Goal: Transaction & Acquisition: Subscribe to service/newsletter

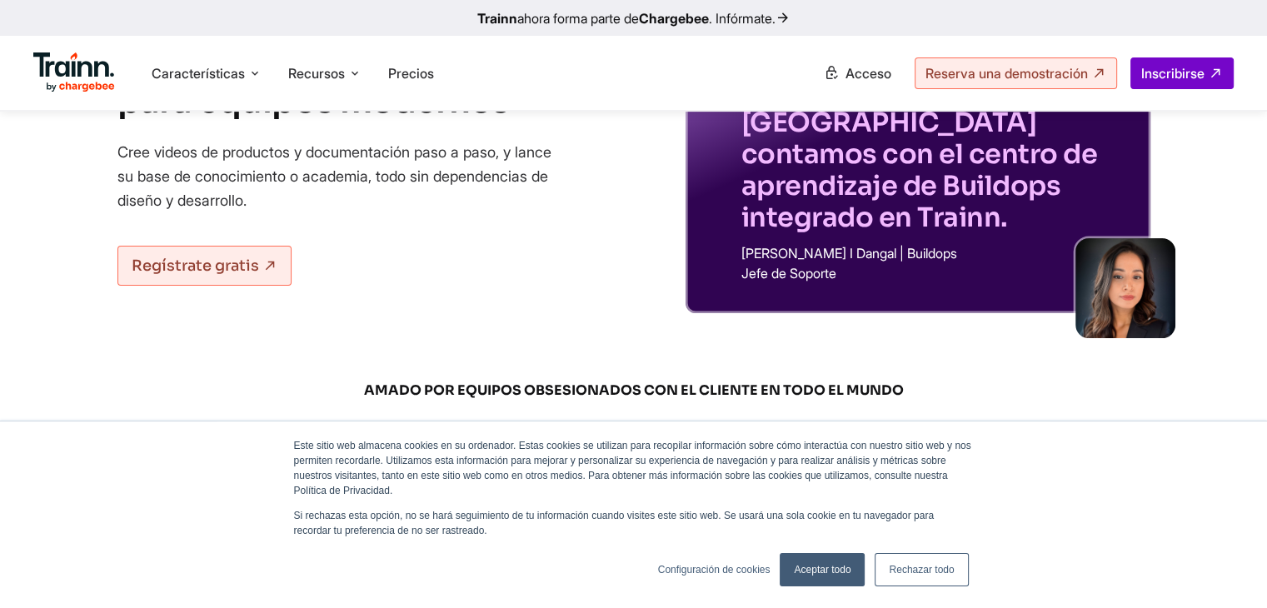
scroll to position [238, 0]
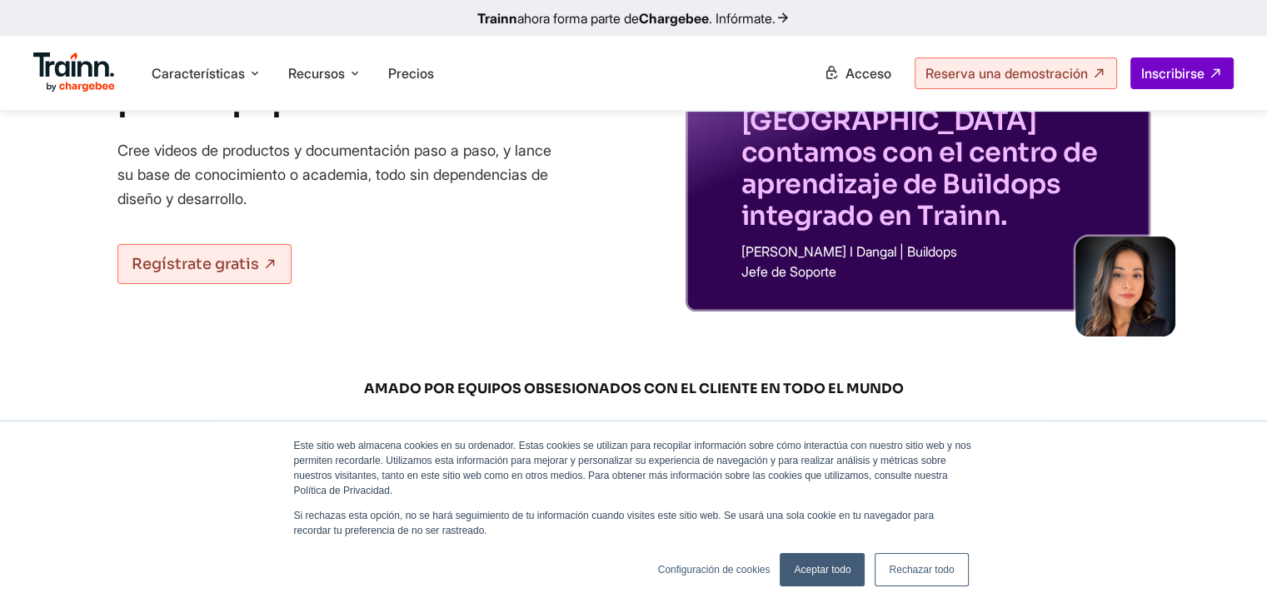
click at [936, 572] on font "Rechazar todo" at bounding box center [921, 570] width 65 height 12
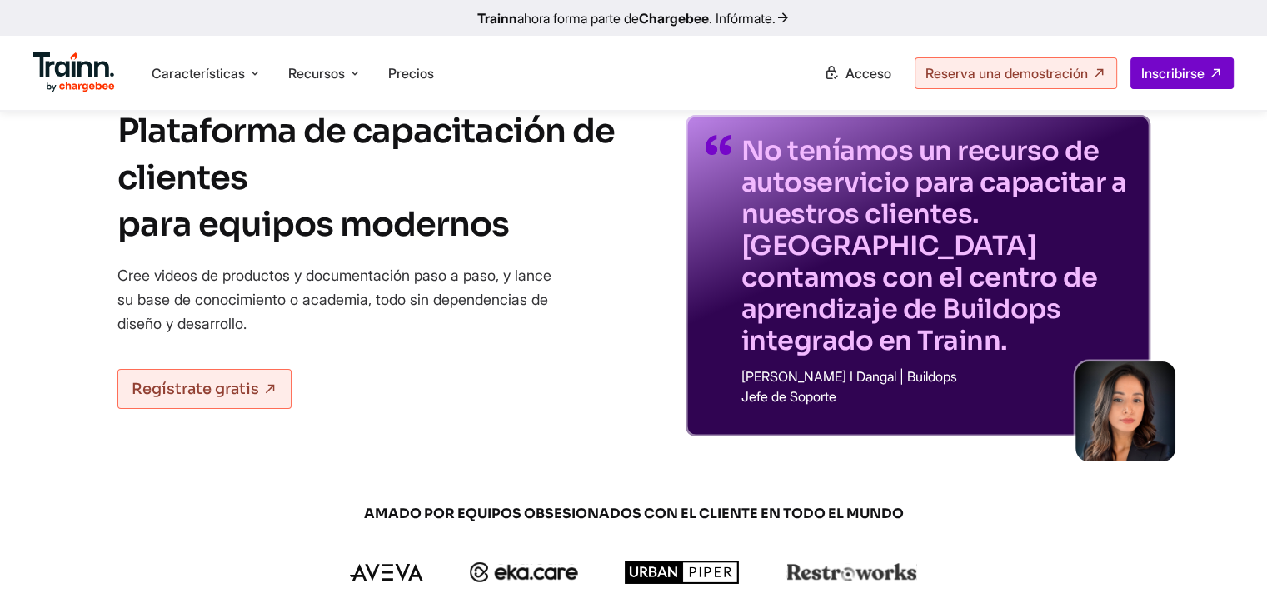
scroll to position [0, 0]
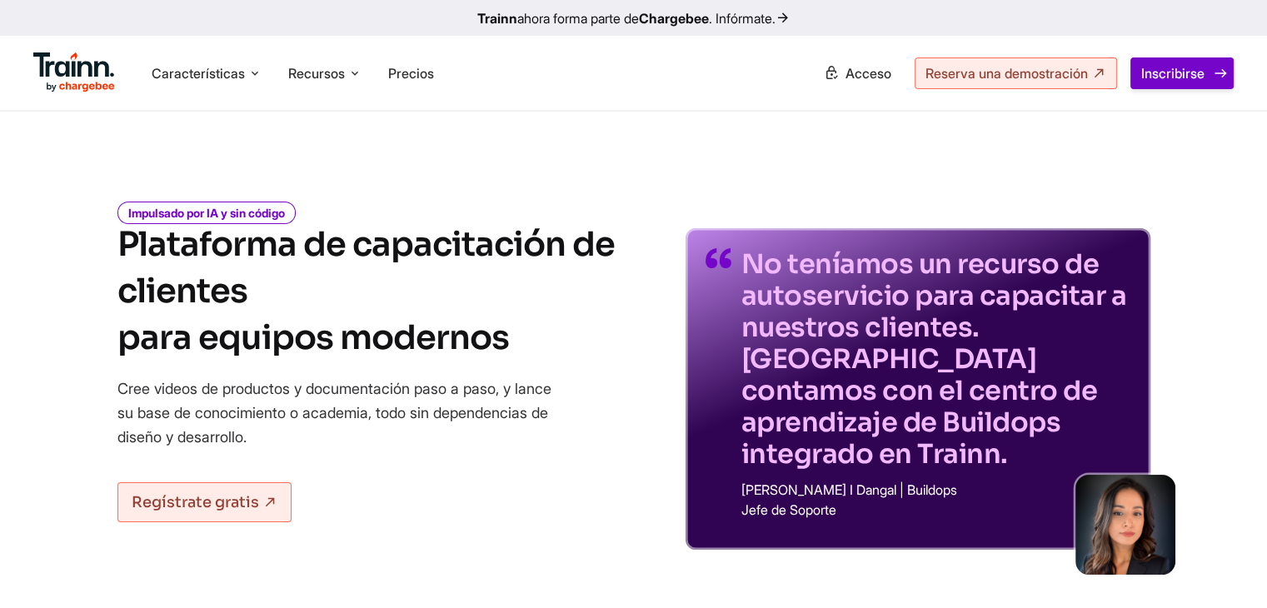
click at [1186, 72] on font "Inscribirse" at bounding box center [1173, 73] width 63 height 17
click at [865, 91] on div "Características Producto Vídeos Cree vídeos de productos y procedimientos en va…" at bounding box center [633, 73] width 1267 height 74
click at [859, 76] on font "Acceso" at bounding box center [869, 73] width 46 height 17
click at [237, 69] on font "Características" at bounding box center [198, 73] width 93 height 17
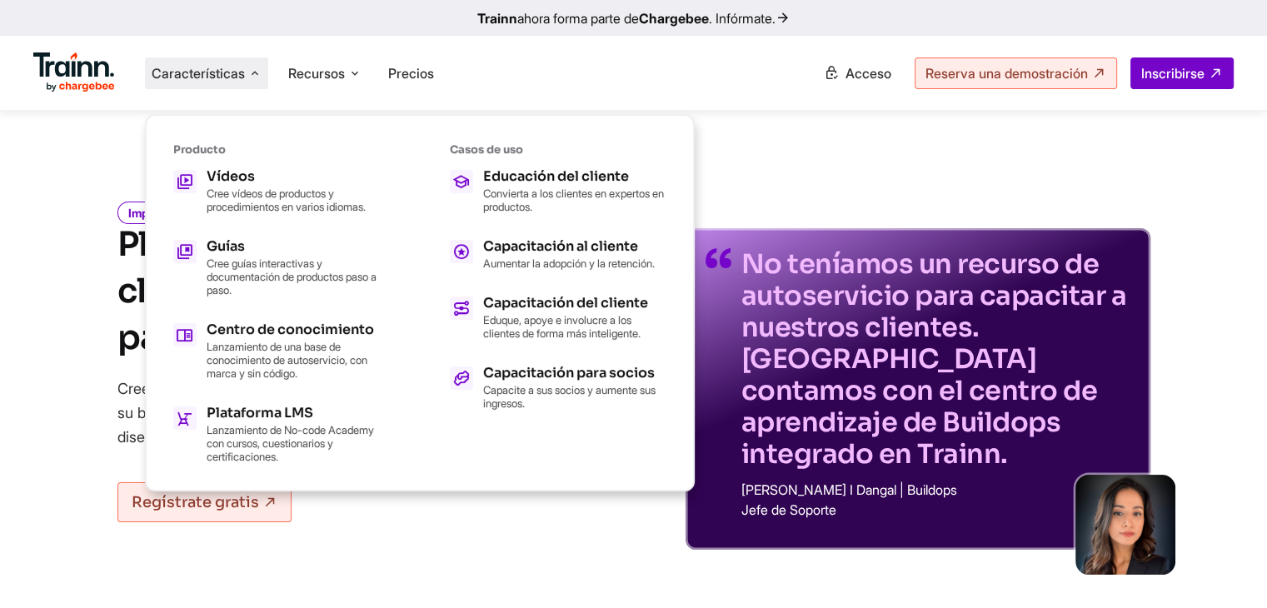
click at [310, 32] on link "Trainn ahora forma parte de Chargebee . Infórmate." at bounding box center [633, 18] width 1267 height 36
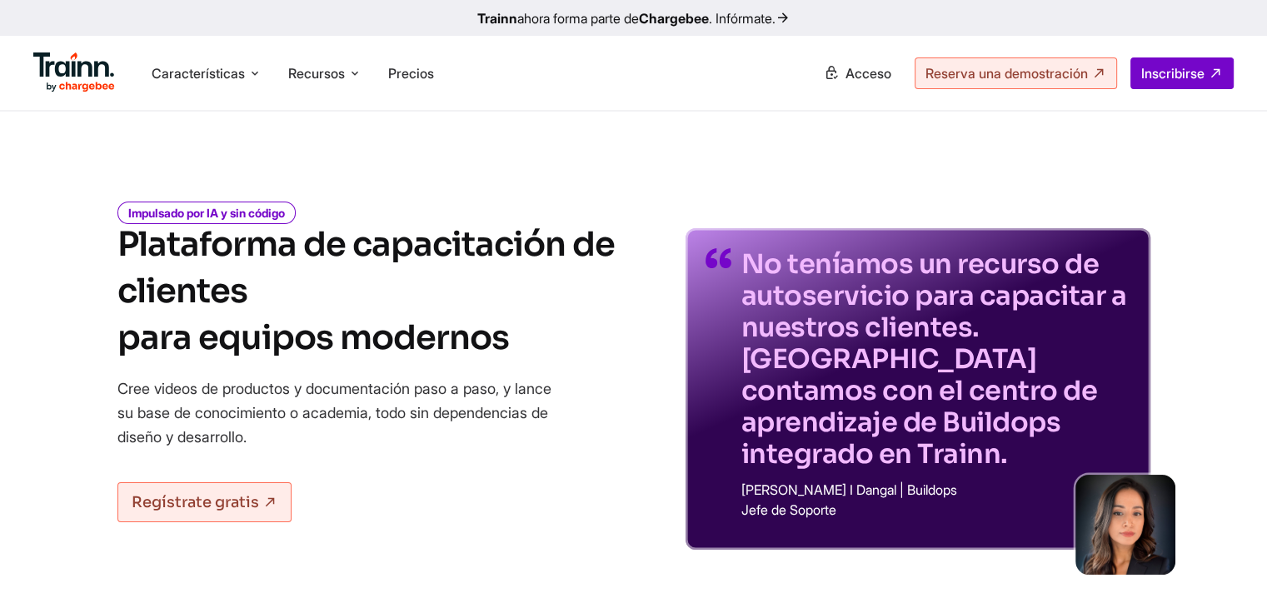
click at [944, 179] on div "No teníamos un recurso de autoservicio para capacitar a nuestros clientes. [GEO…" at bounding box center [918, 364] width 465 height 372
click at [95, 74] on img at bounding box center [74, 72] width 82 height 40
click at [187, 74] on font "Características" at bounding box center [198, 73] width 93 height 17
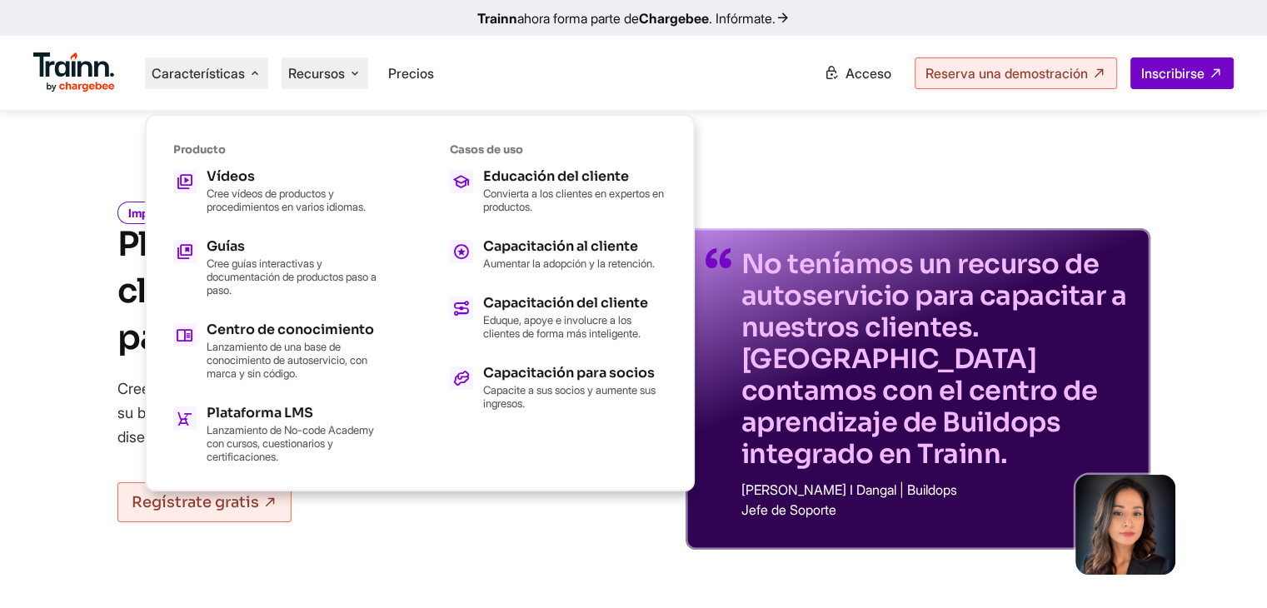
click at [308, 74] on font "Recursos" at bounding box center [316, 73] width 57 height 17
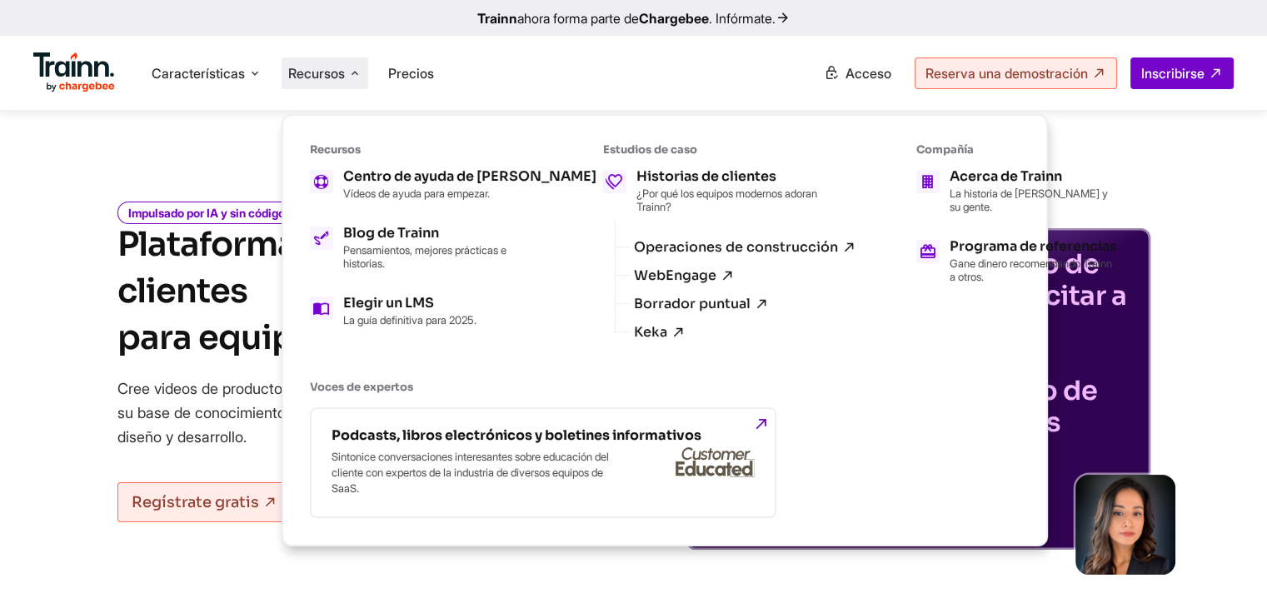
click at [533, 67] on ul "Características Producto Vídeos Cree vídeos de productos y procedimientos en va…" at bounding box center [333, 72] width 601 height 47
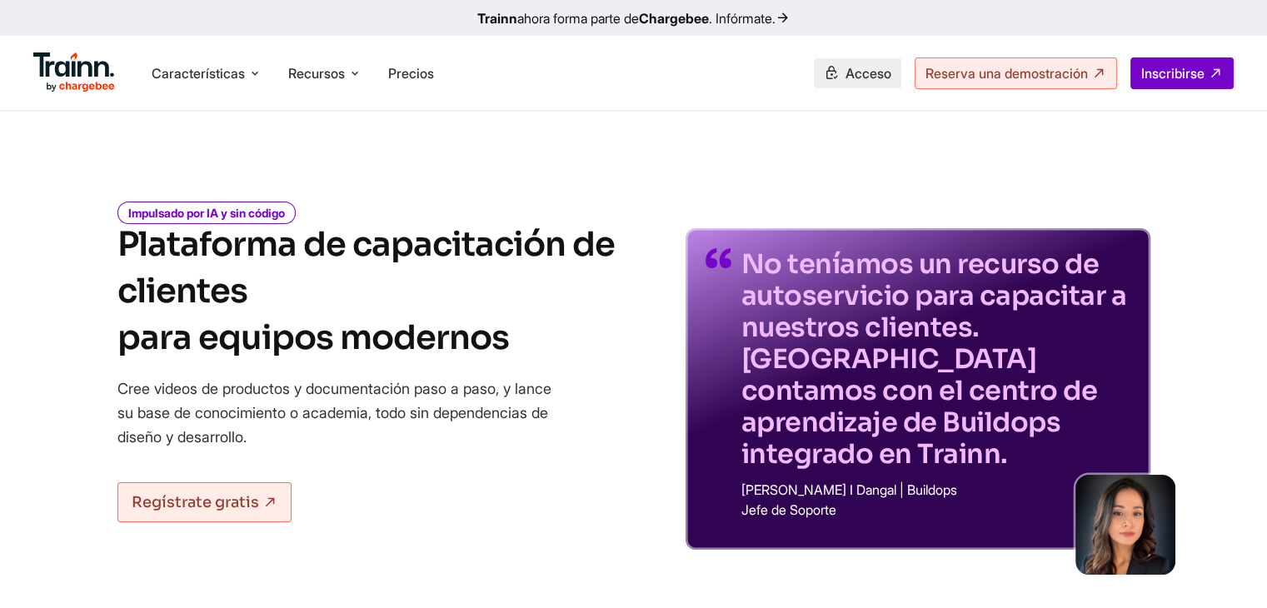
click at [830, 73] on link "Acceso" at bounding box center [857, 73] width 87 height 30
click at [1048, 75] on font "Reserva una demostración" at bounding box center [1007, 73] width 162 height 17
click at [104, 81] on img at bounding box center [74, 72] width 82 height 40
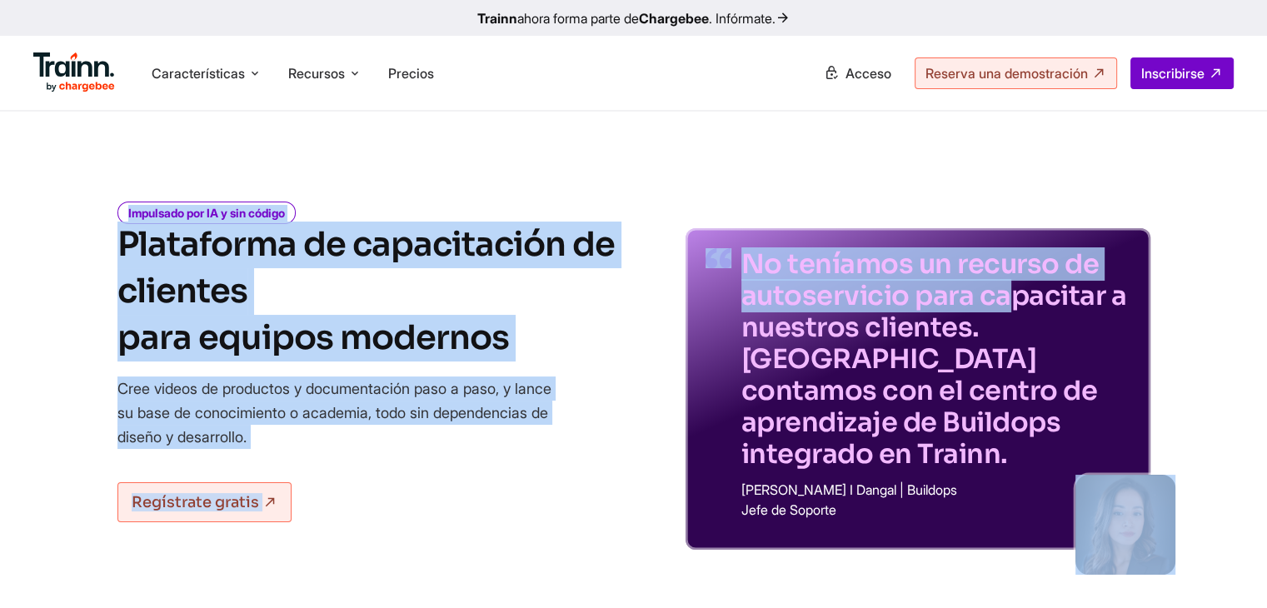
drag, startPoint x: 1261, startPoint y: 53, endPoint x: 1263, endPoint y: 114, distance: 60.9
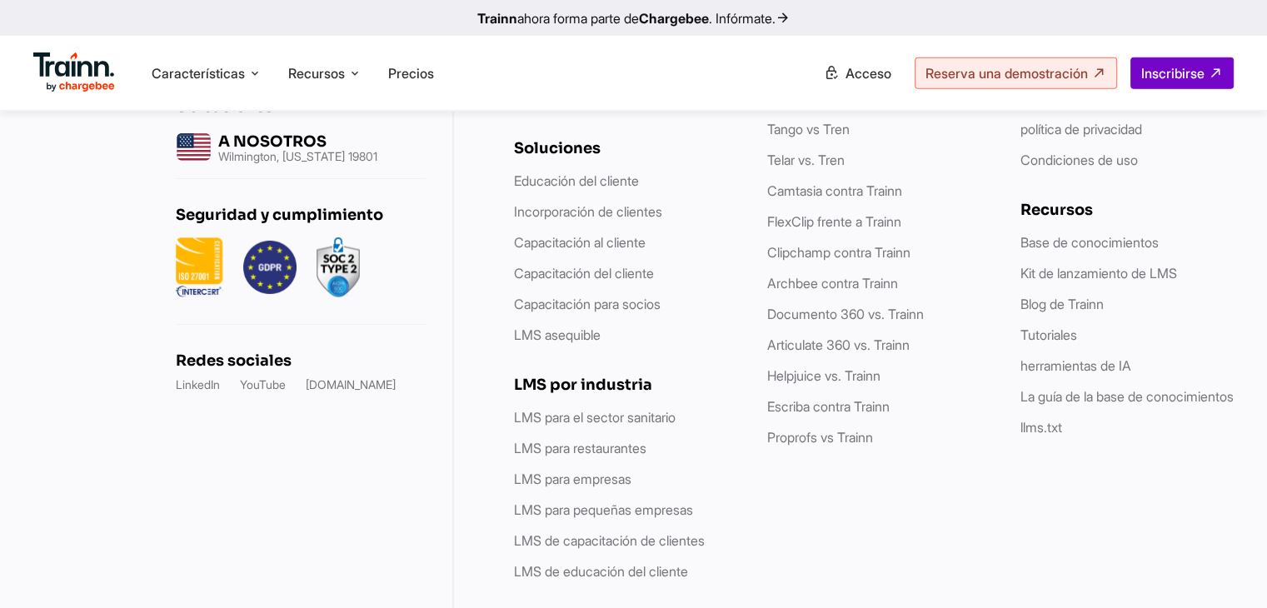
scroll to position [5380, 0]
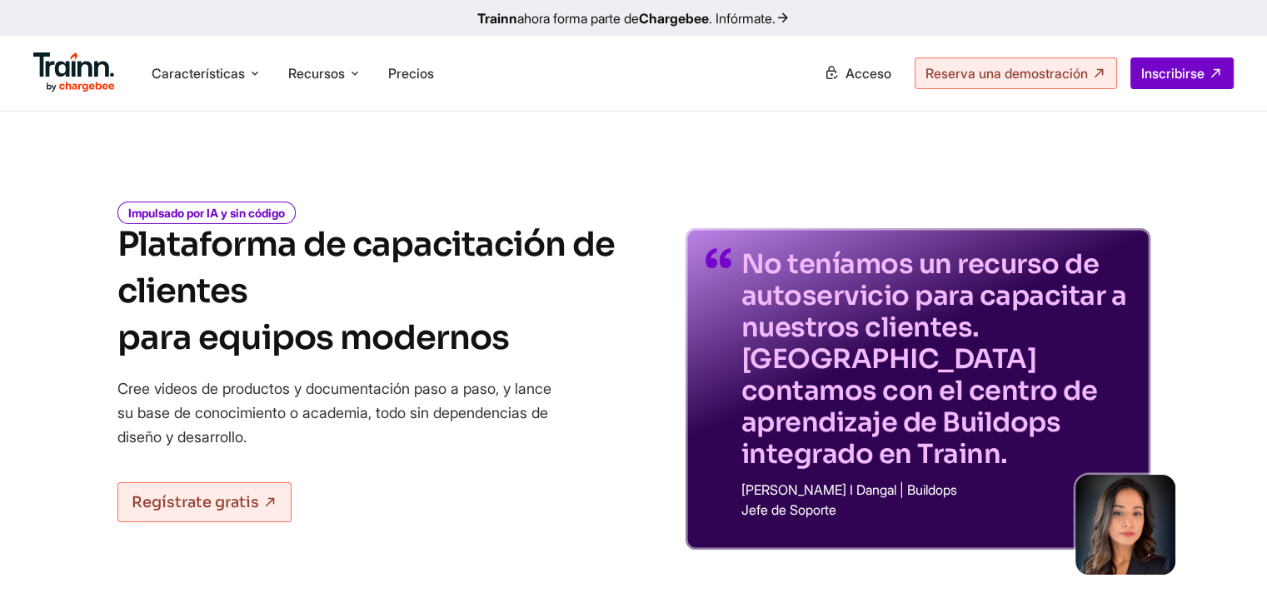
click at [82, 74] on img at bounding box center [74, 72] width 82 height 40
click at [846, 80] on font "Acceso" at bounding box center [869, 73] width 46 height 17
click at [1017, 64] on link "Reserva una demostración" at bounding box center [1016, 73] width 202 height 32
click at [57, 87] on img at bounding box center [74, 72] width 82 height 40
click at [670, 106] on div "Características Producto Vídeos Cree vídeos de productos y procedimientos en va…" at bounding box center [633, 73] width 1267 height 74
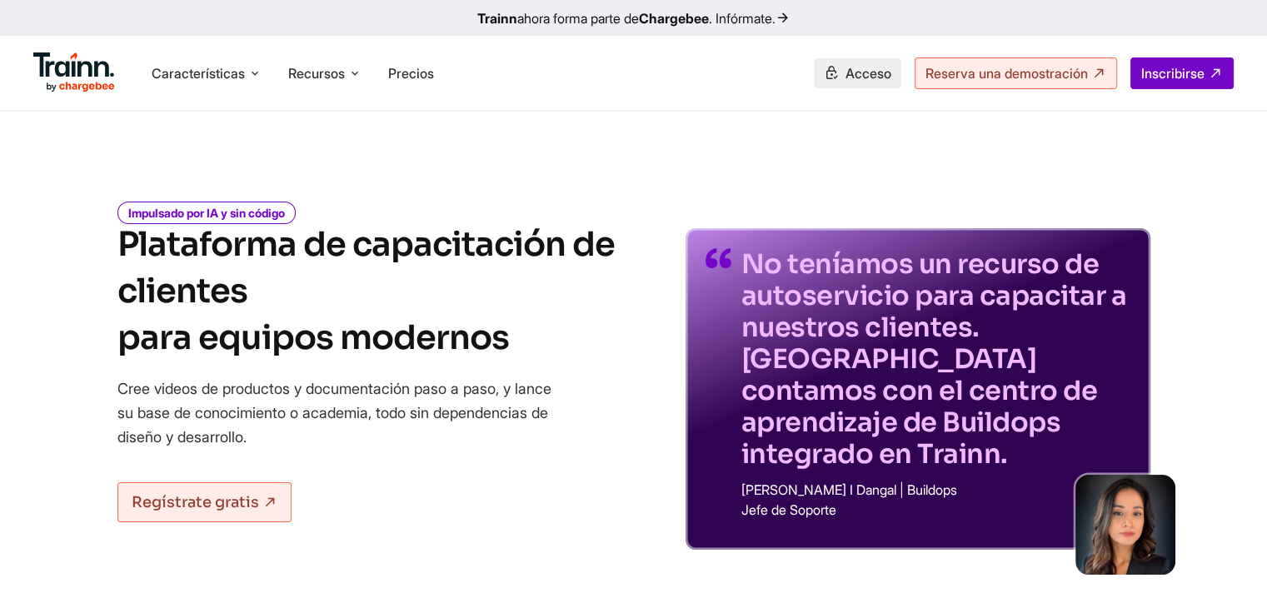
click at [824, 78] on icon at bounding box center [831, 73] width 15 height 17
